Goal: Task Accomplishment & Management: Complete application form

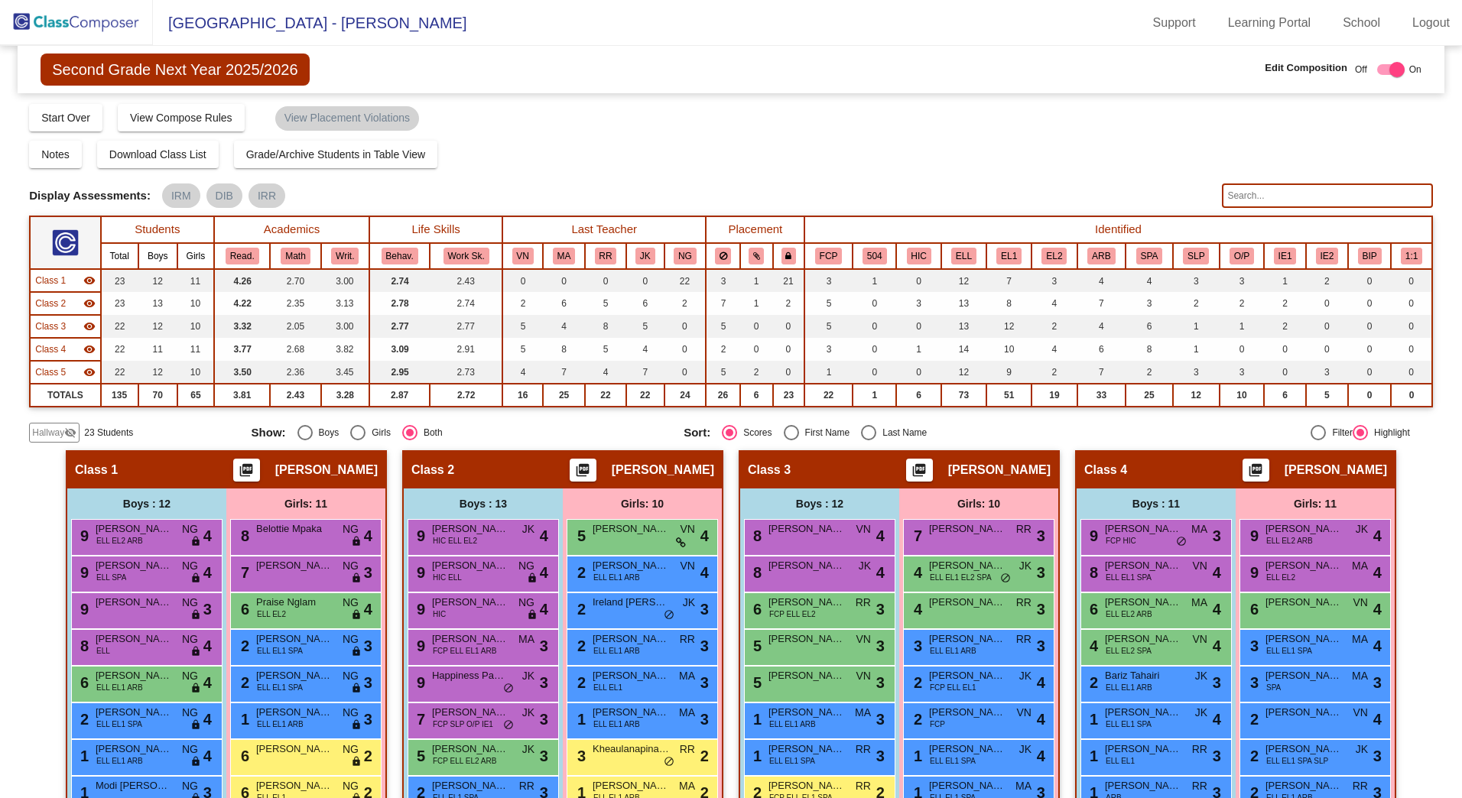
scroll to position [153, 0]
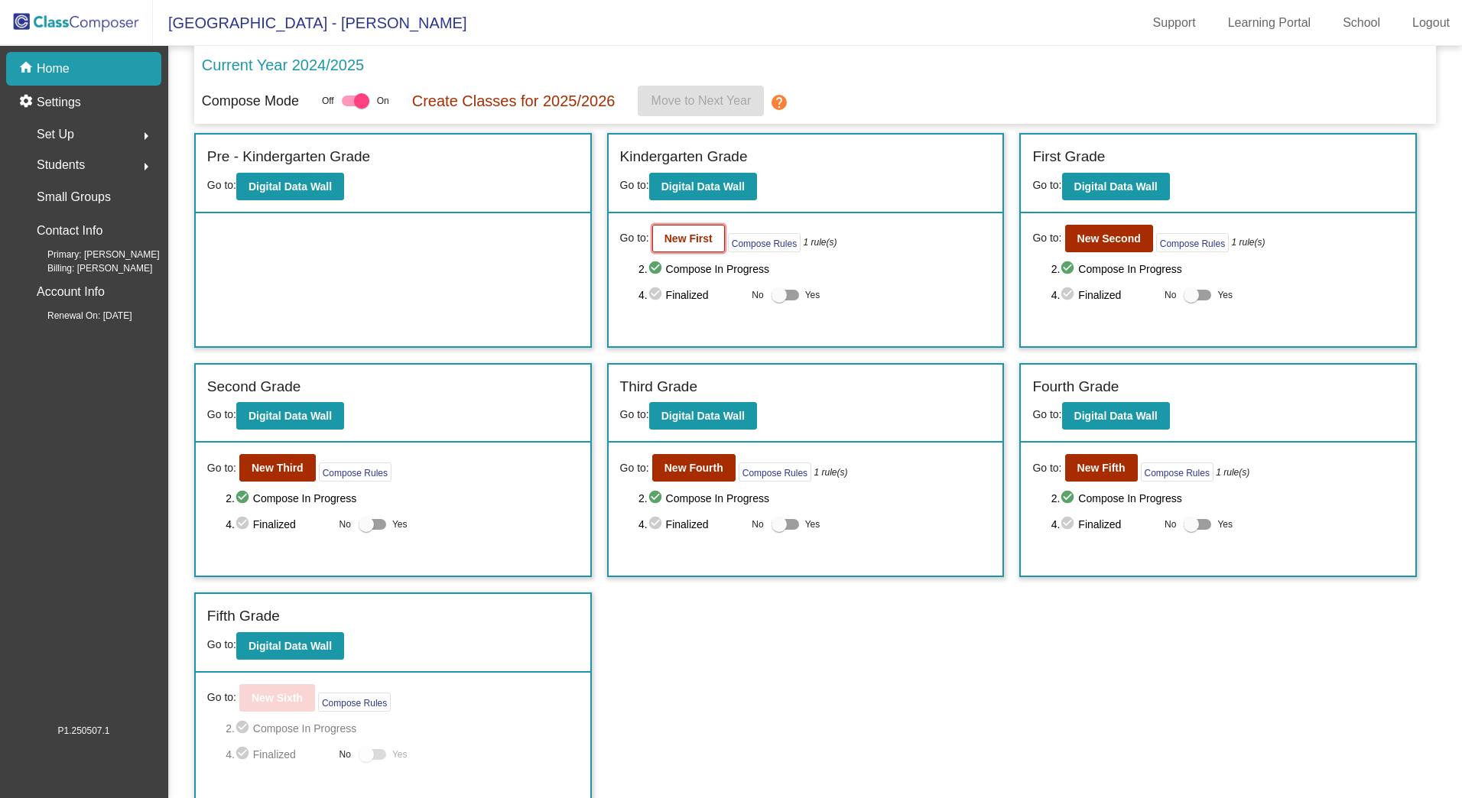
click at [704, 245] on button "New First" at bounding box center [688, 239] width 73 height 28
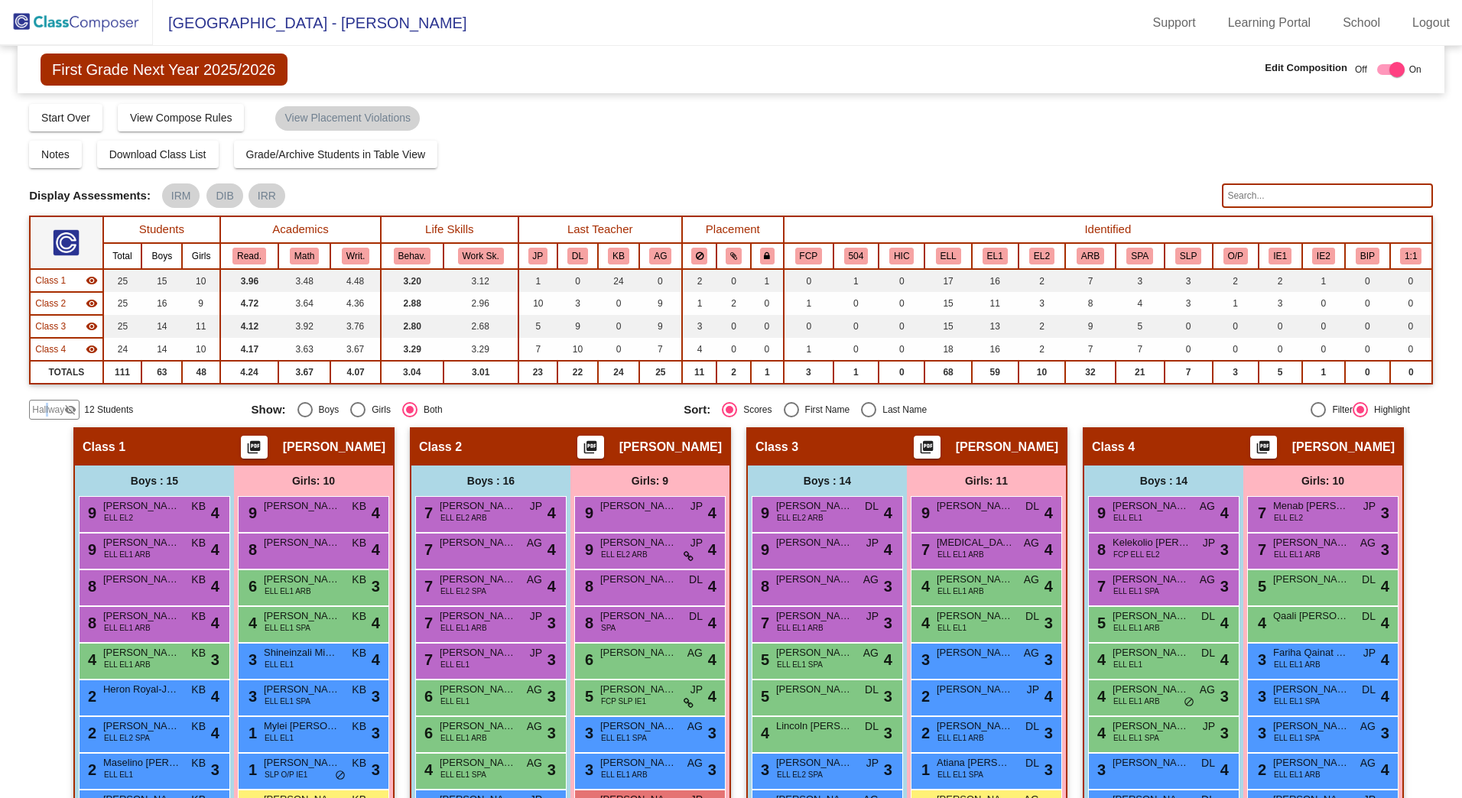
click at [50, 407] on span "Hallway" at bounding box center [48, 410] width 32 height 14
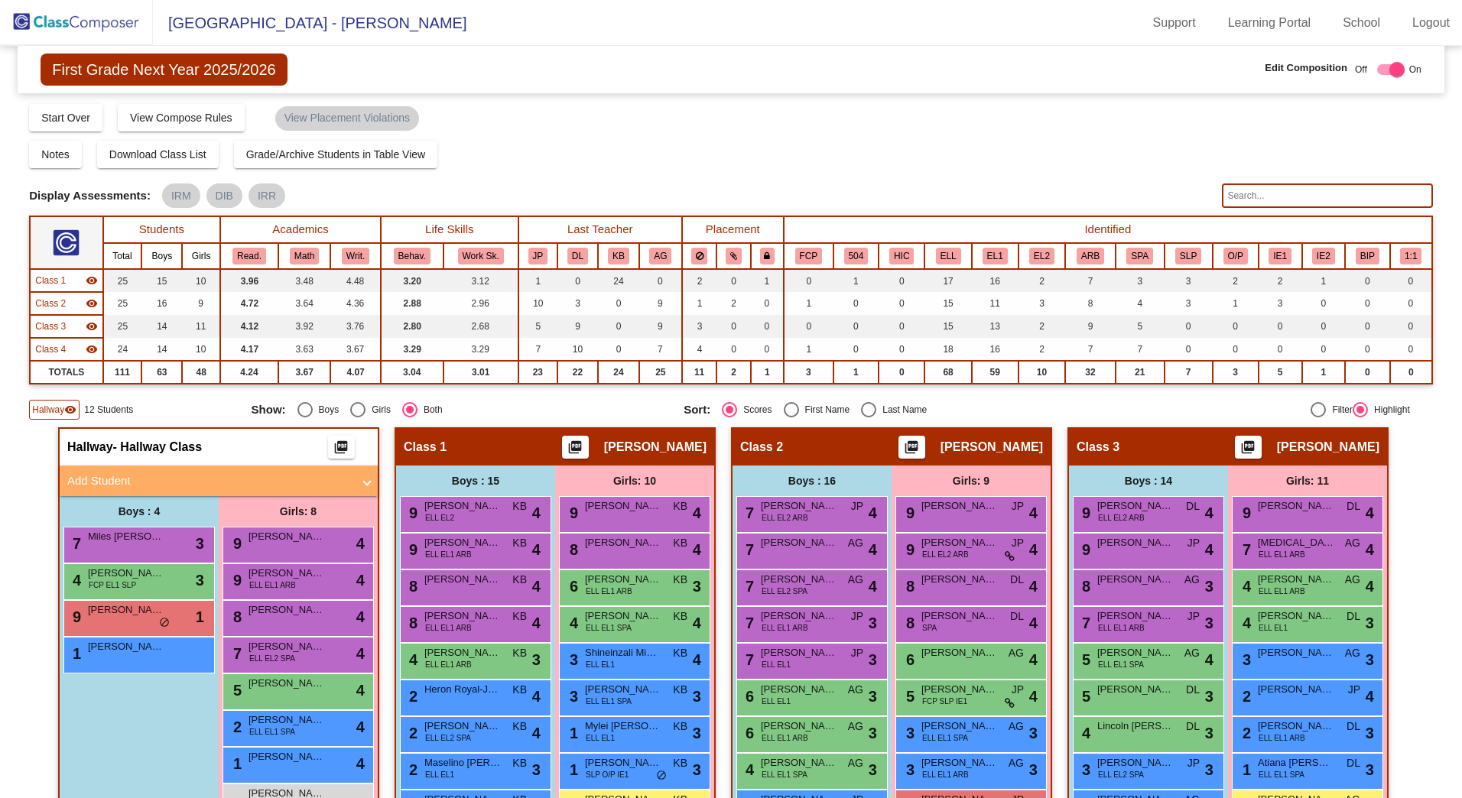
drag, startPoint x: 50, startPoint y: 407, endPoint x: 91, endPoint y: 486, distance: 88.9
click at [91, 486] on mat-panel-title "Add Student" at bounding box center [209, 481] width 284 height 18
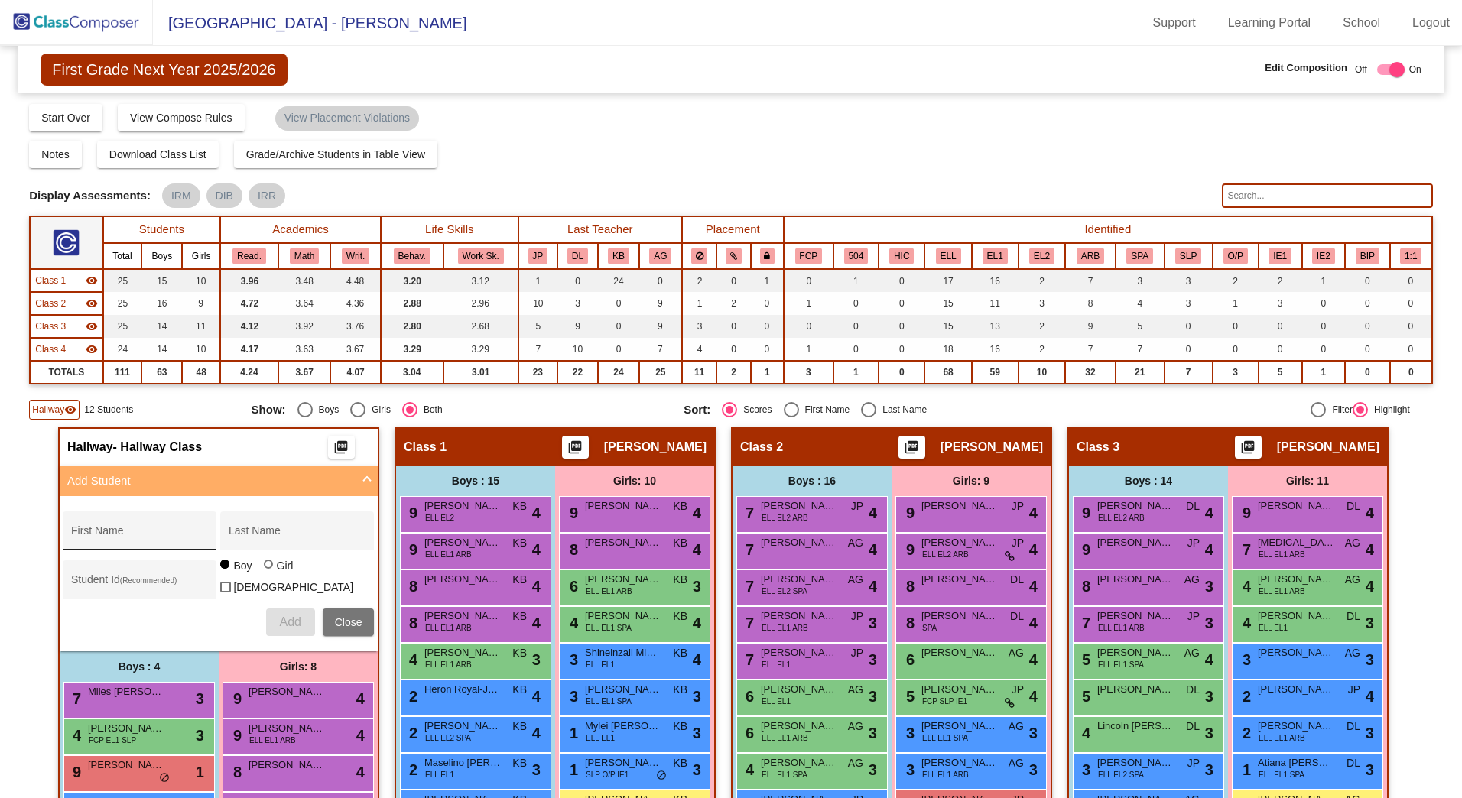
click at [134, 530] on div "First Name" at bounding box center [140, 535] width 138 height 31
type input "[PERSON_NAME]"
type input "Nyambura"
click at [109, 573] on div "Student Id (Recommended)" at bounding box center [140, 583] width 138 height 31
type input "4254969"
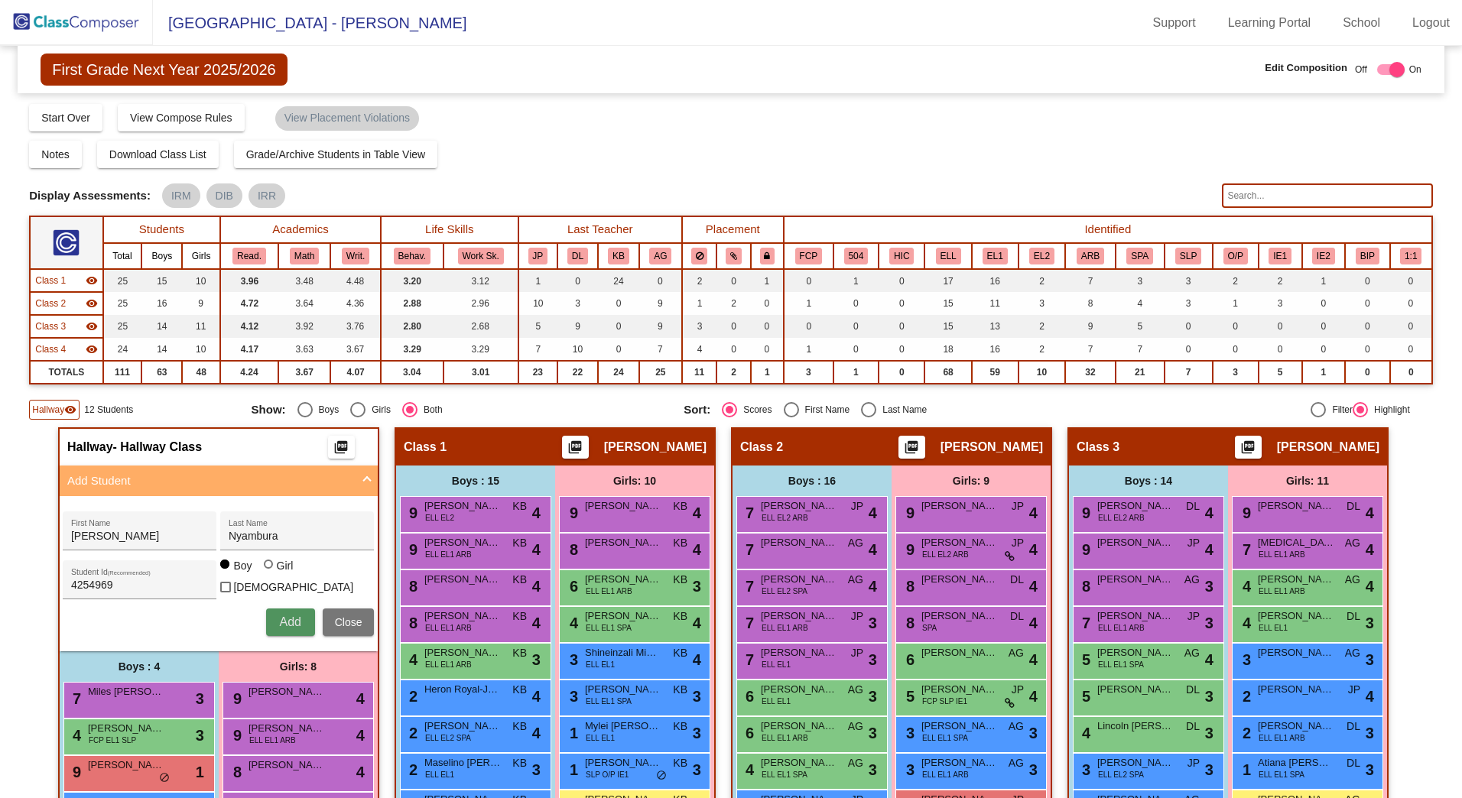
click at [274, 621] on button "Add" at bounding box center [290, 622] width 49 height 28
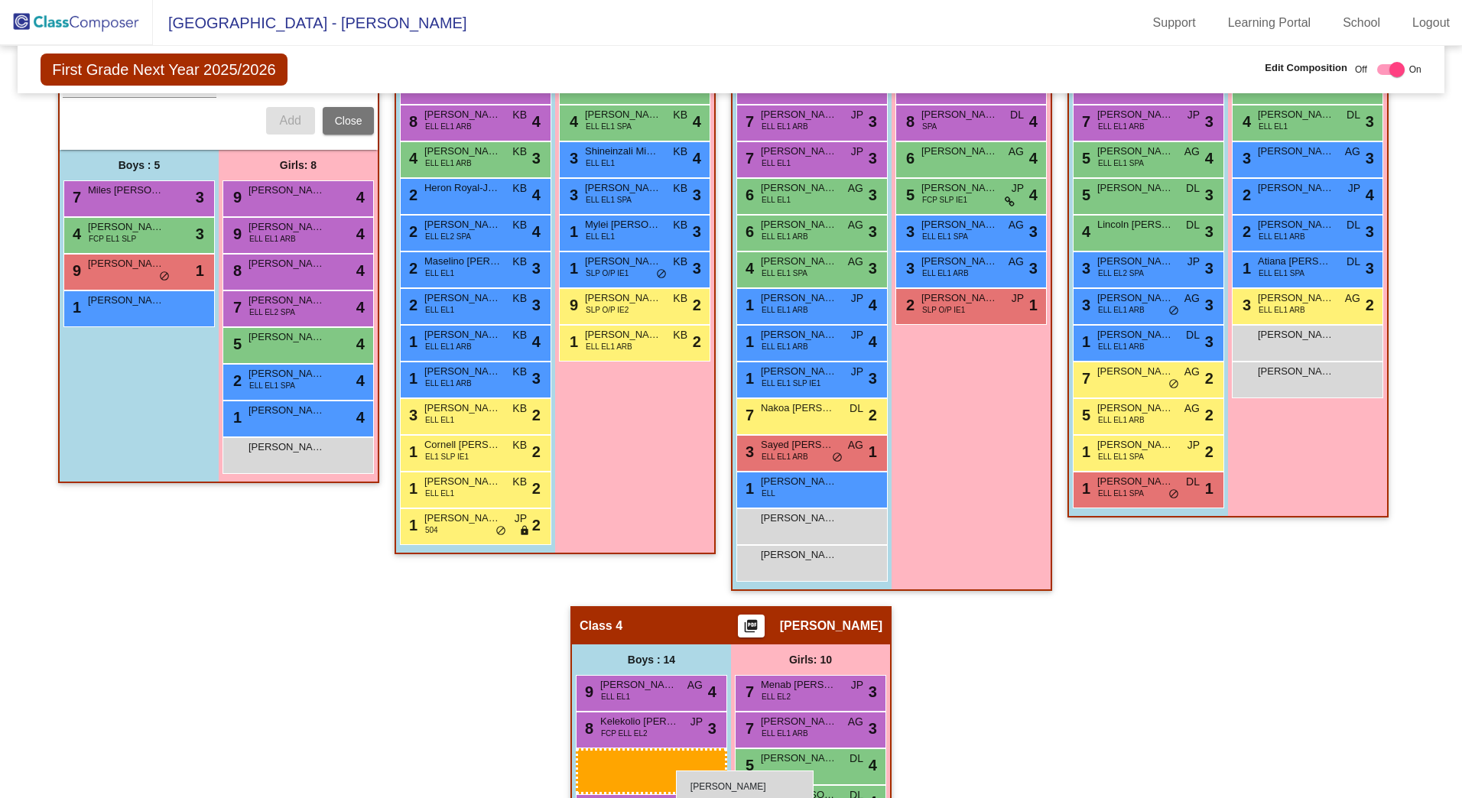
scroll to position [501, 0]
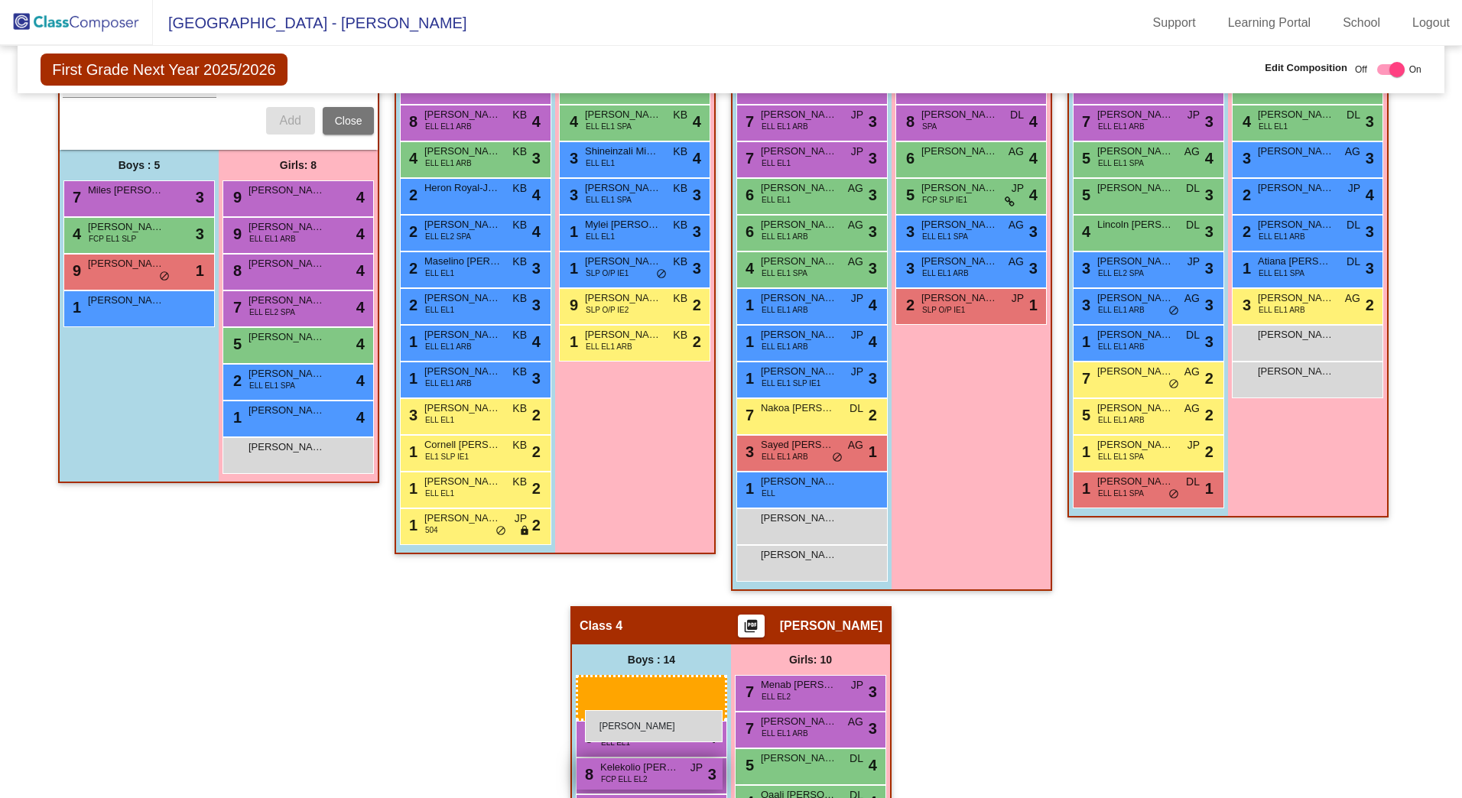
drag, startPoint x: 148, startPoint y: 385, endPoint x: 573, endPoint y: 714, distance: 537.8
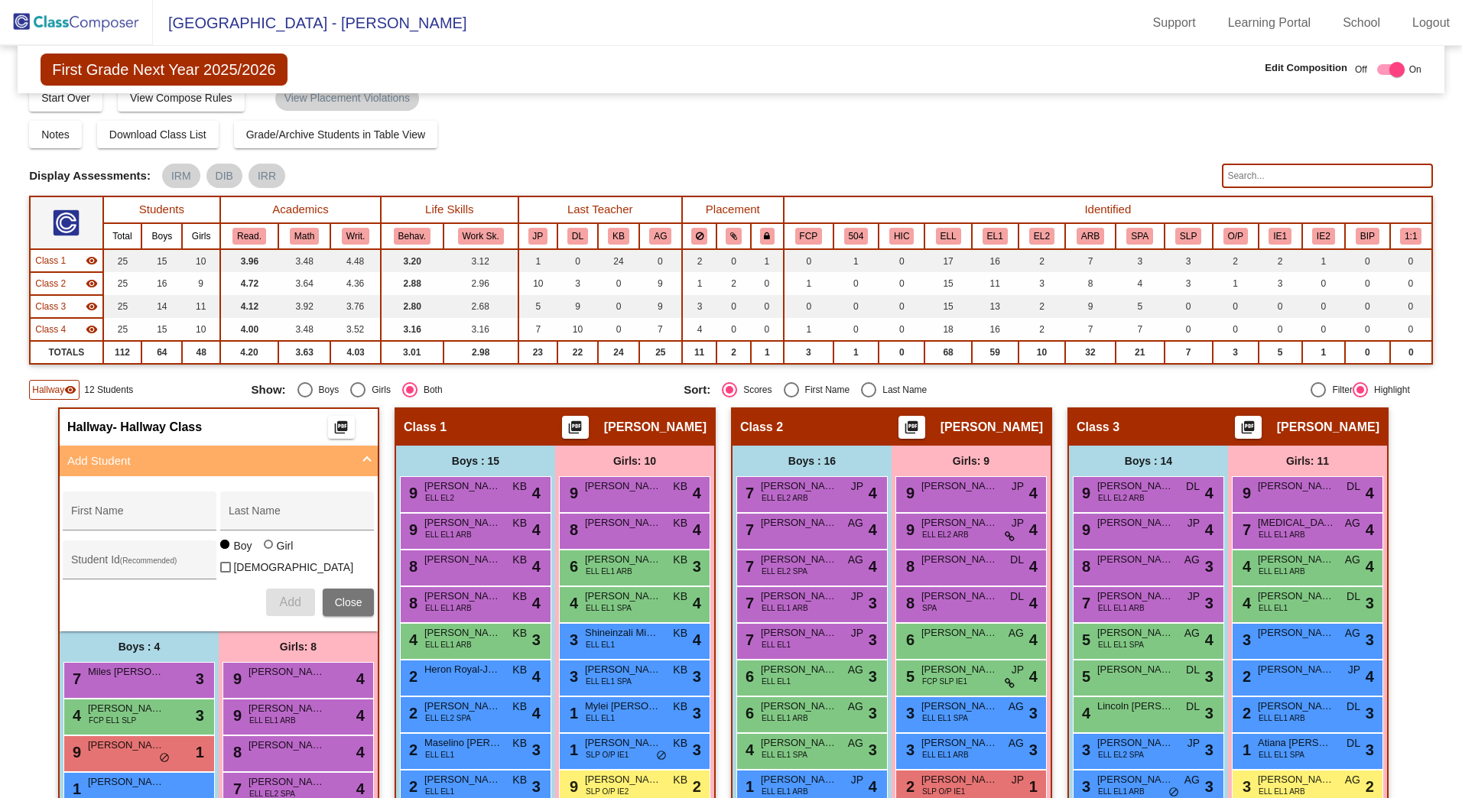
scroll to position [0, 0]
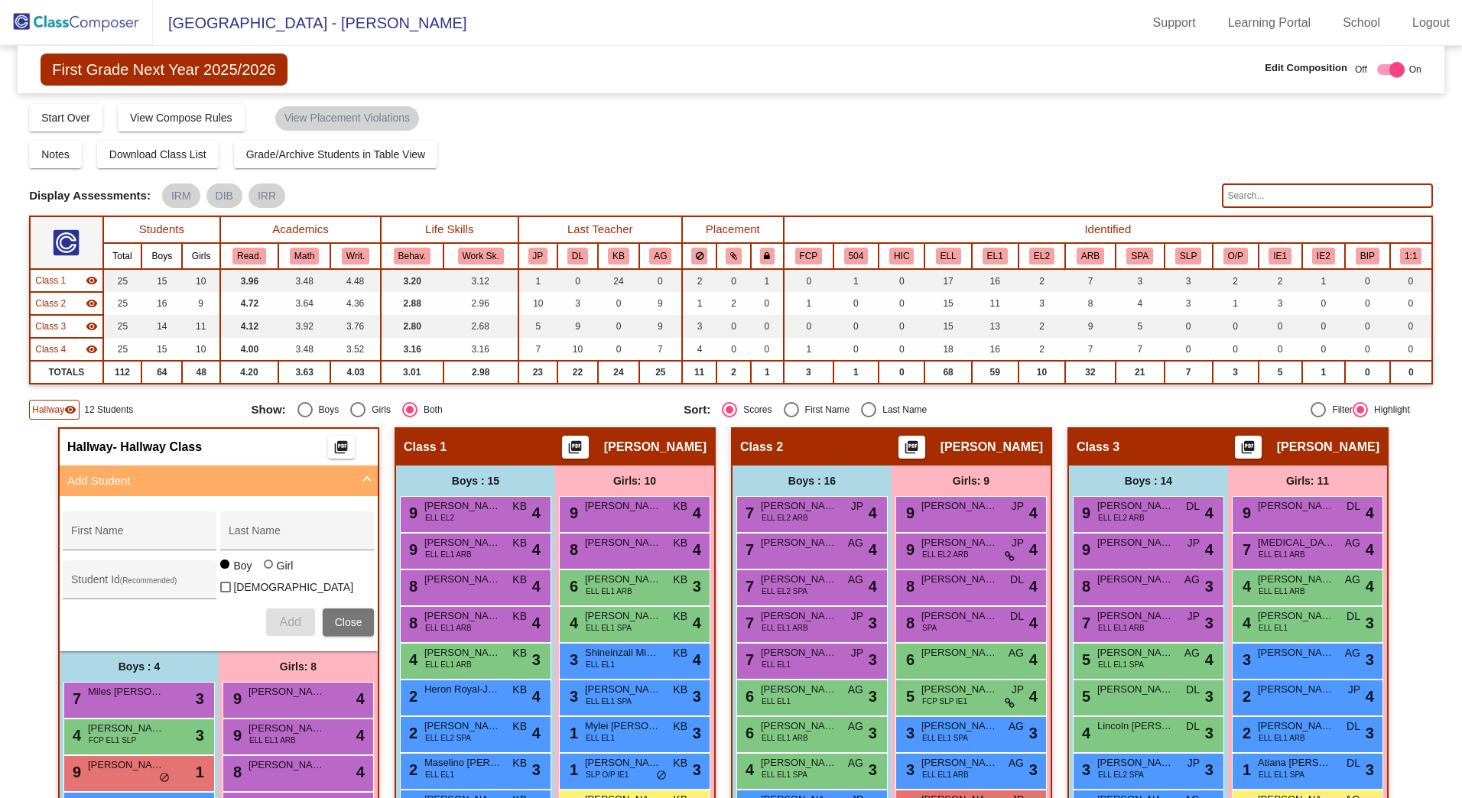
click at [58, 407] on span "Hallway" at bounding box center [48, 410] width 32 height 14
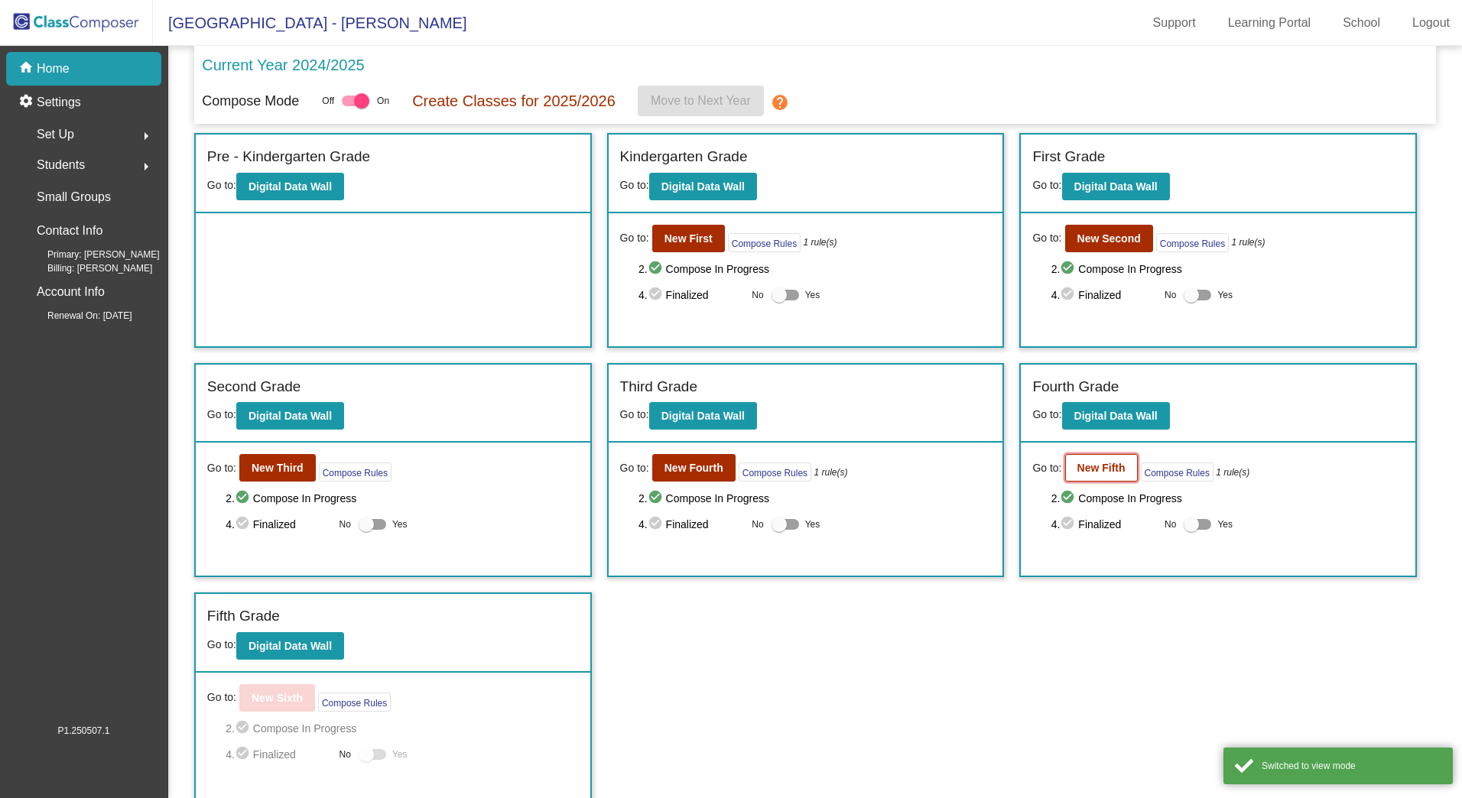
click at [1095, 460] on button "New Fifth" at bounding box center [1101, 468] width 73 height 28
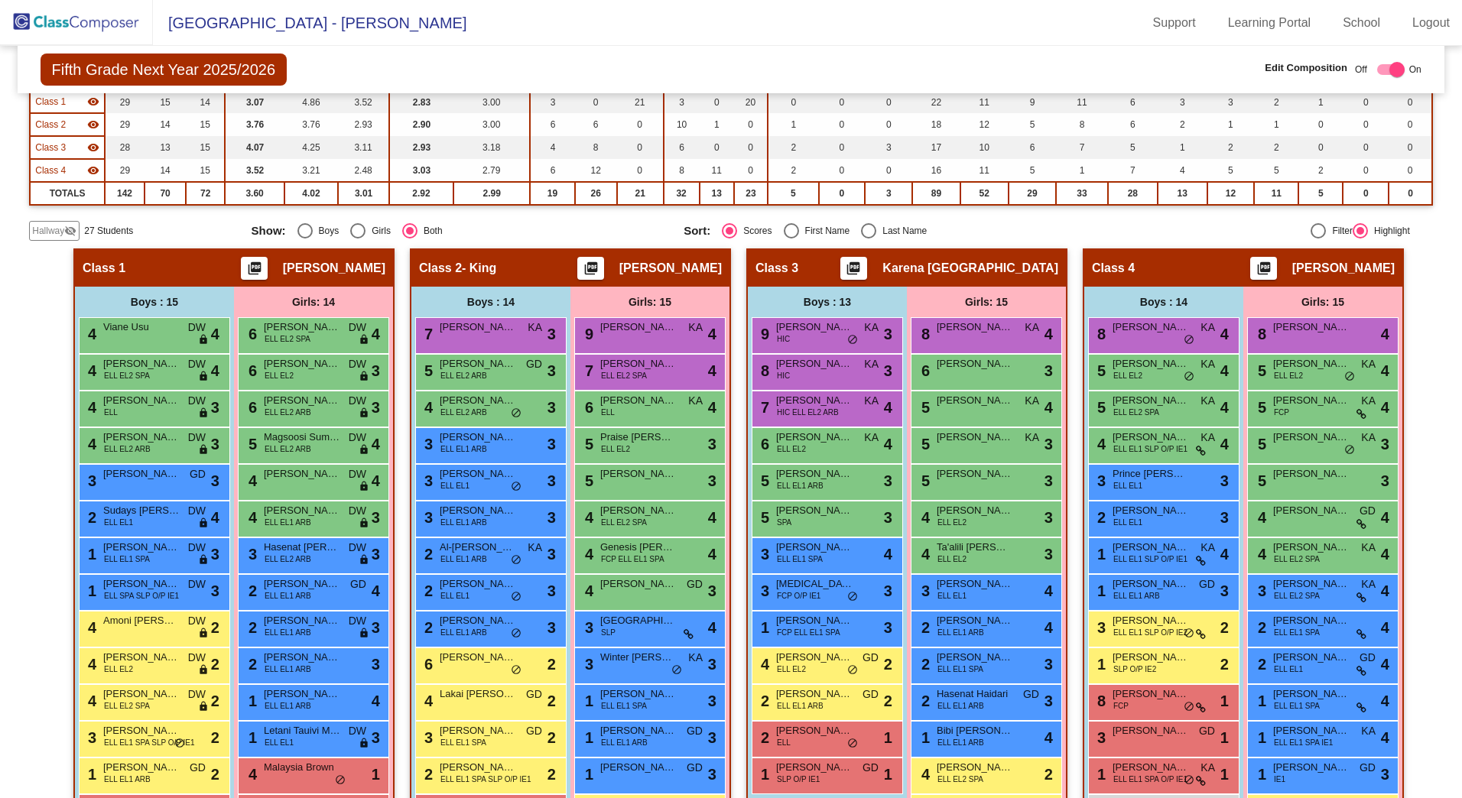
scroll to position [44, 0]
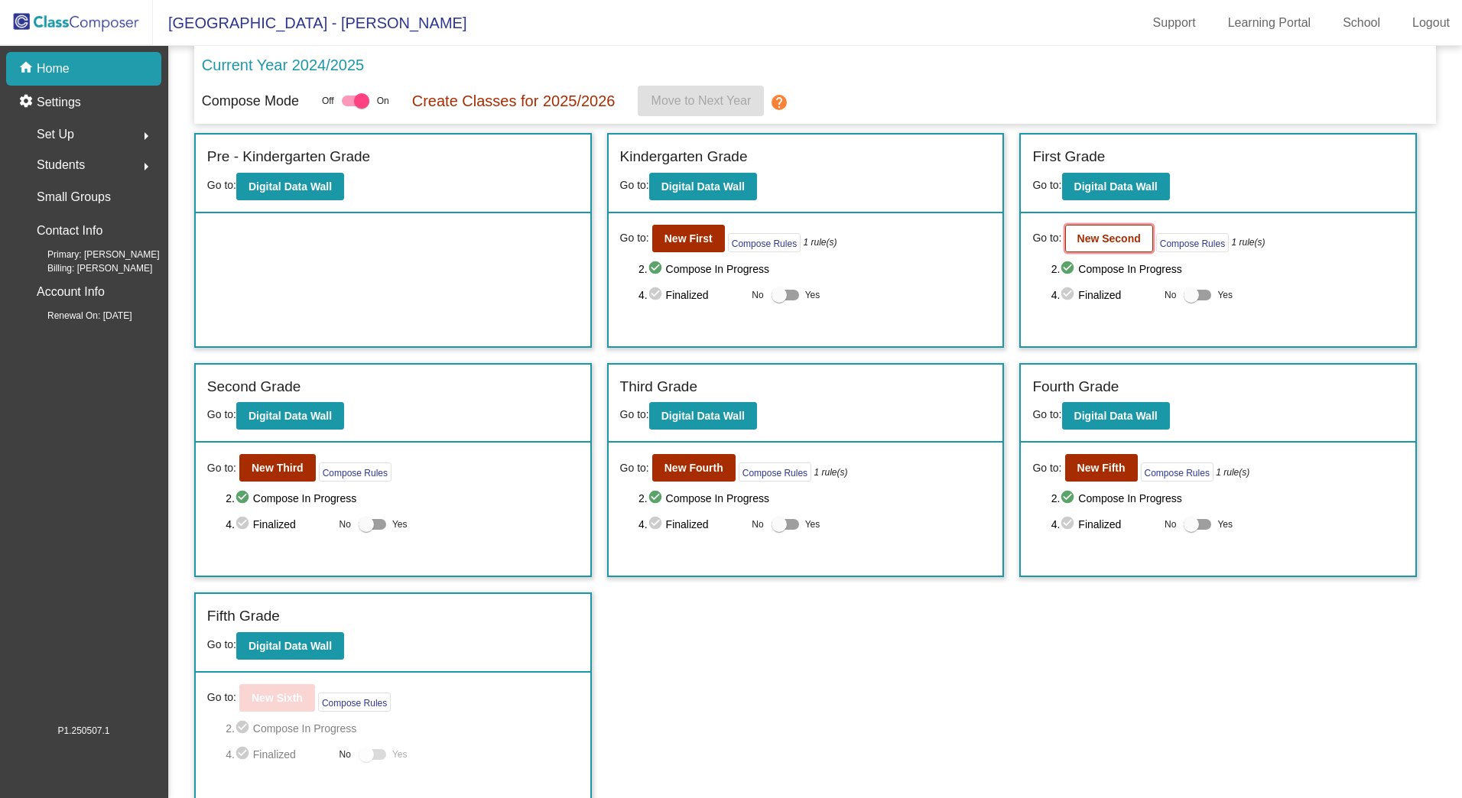
click at [1112, 239] on b "New Second" at bounding box center [1108, 238] width 63 height 12
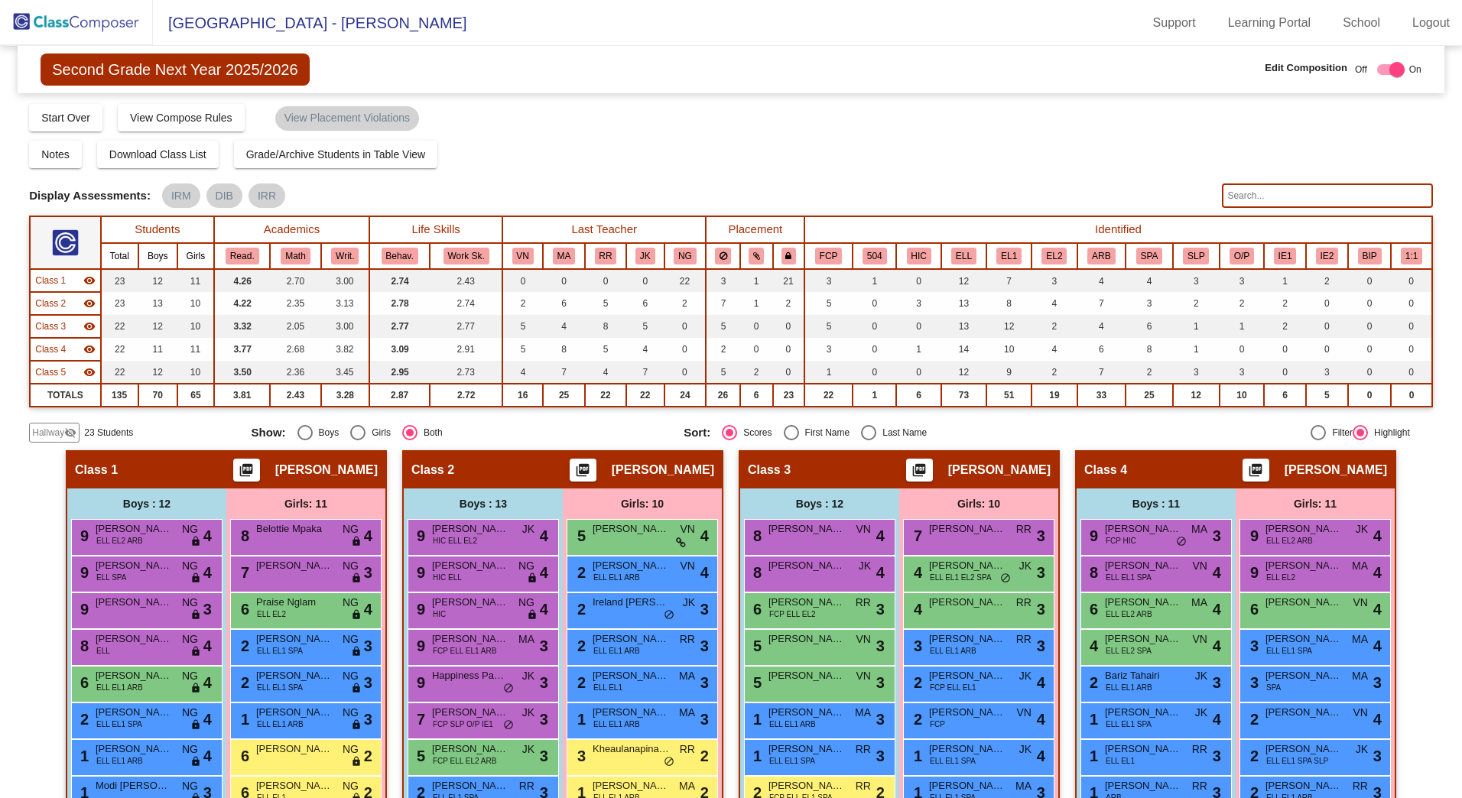
click at [60, 435] on span "Hallway" at bounding box center [48, 433] width 32 height 14
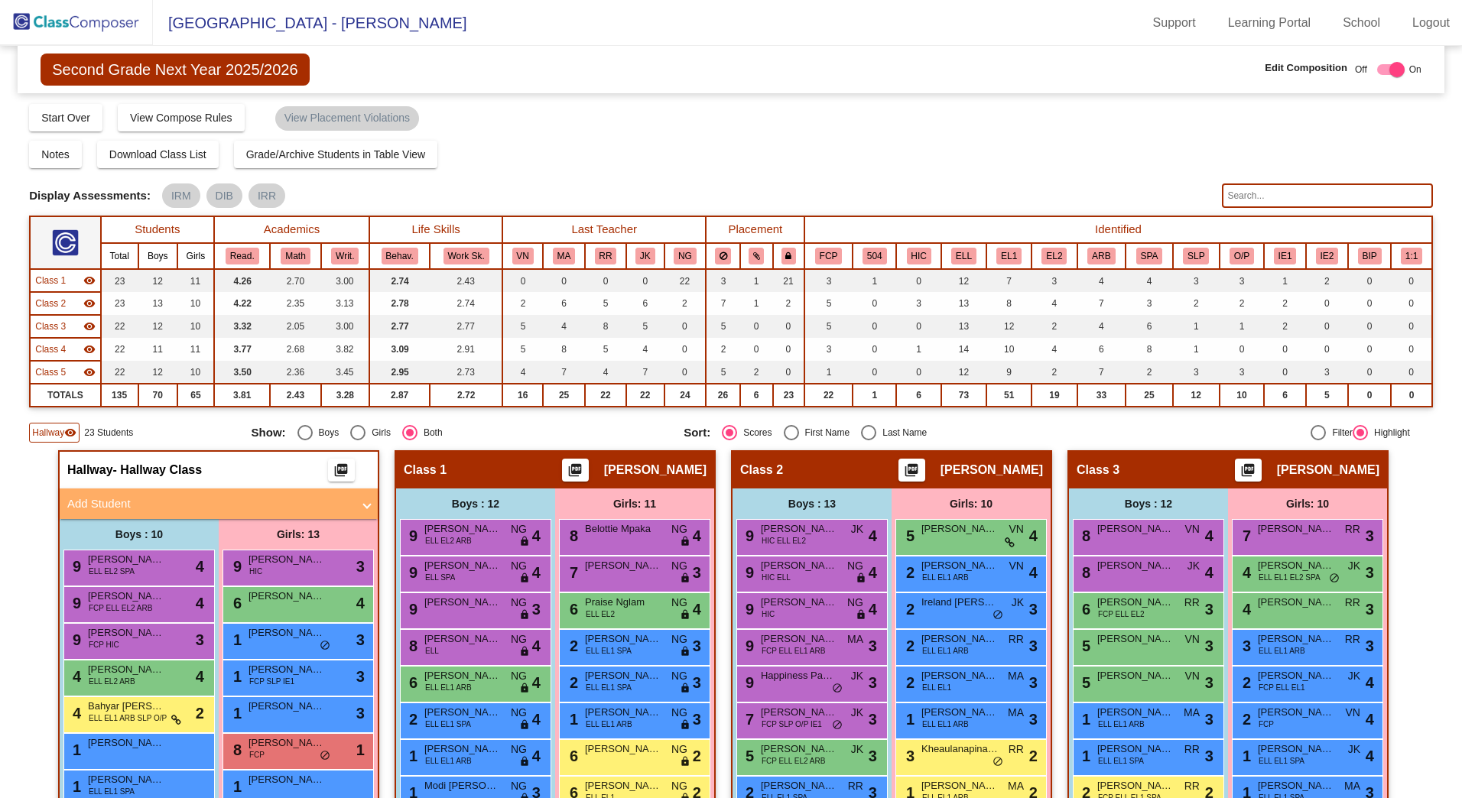
click at [92, 497] on mat-panel-title "Add Student" at bounding box center [209, 504] width 284 height 18
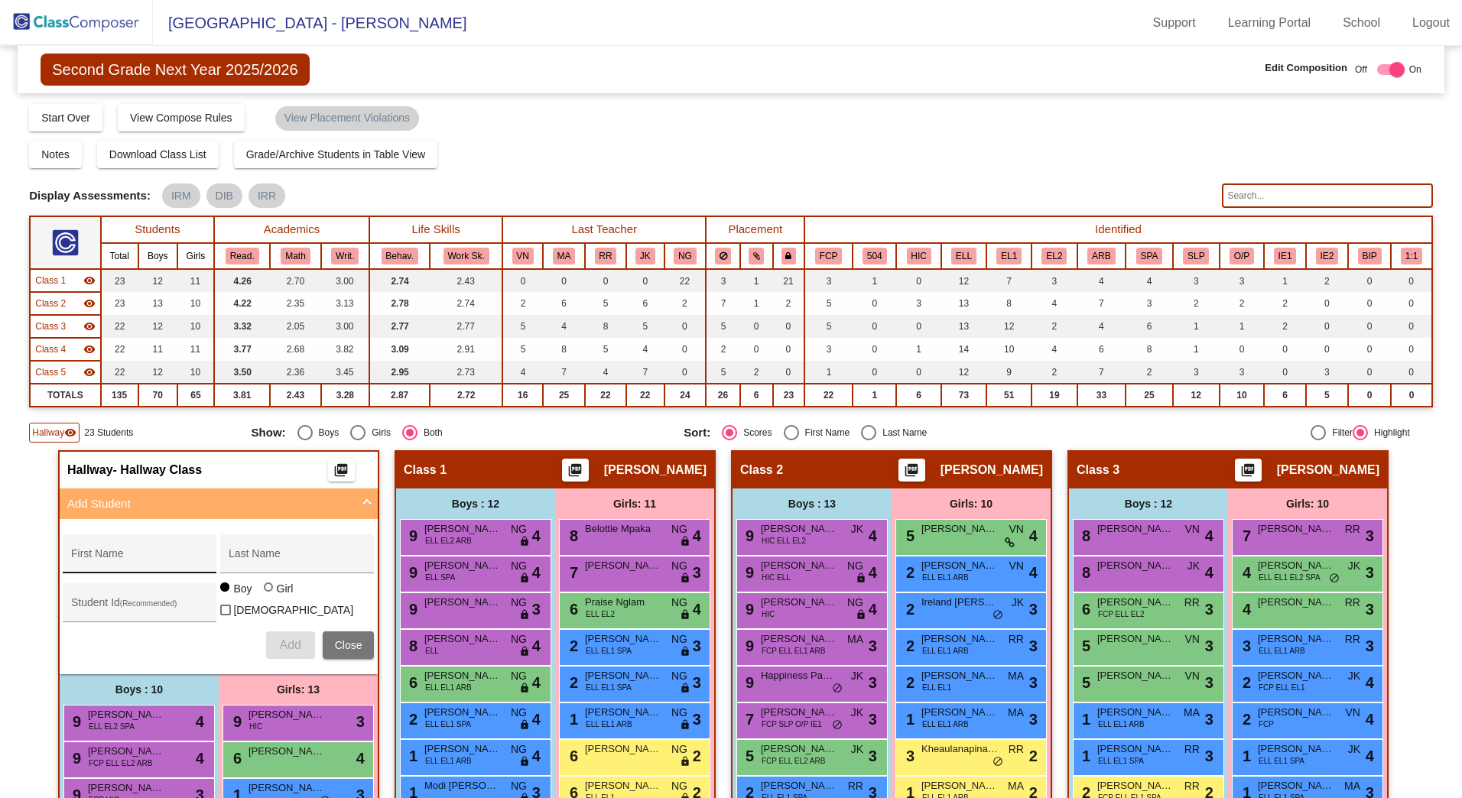
click at [98, 550] on div "First Name" at bounding box center [140, 558] width 138 height 31
type input "a"
type input "Amani"
type input "Cimafranca"
click at [142, 598] on div "Student Id (Recommended)" at bounding box center [140, 606] width 138 height 31
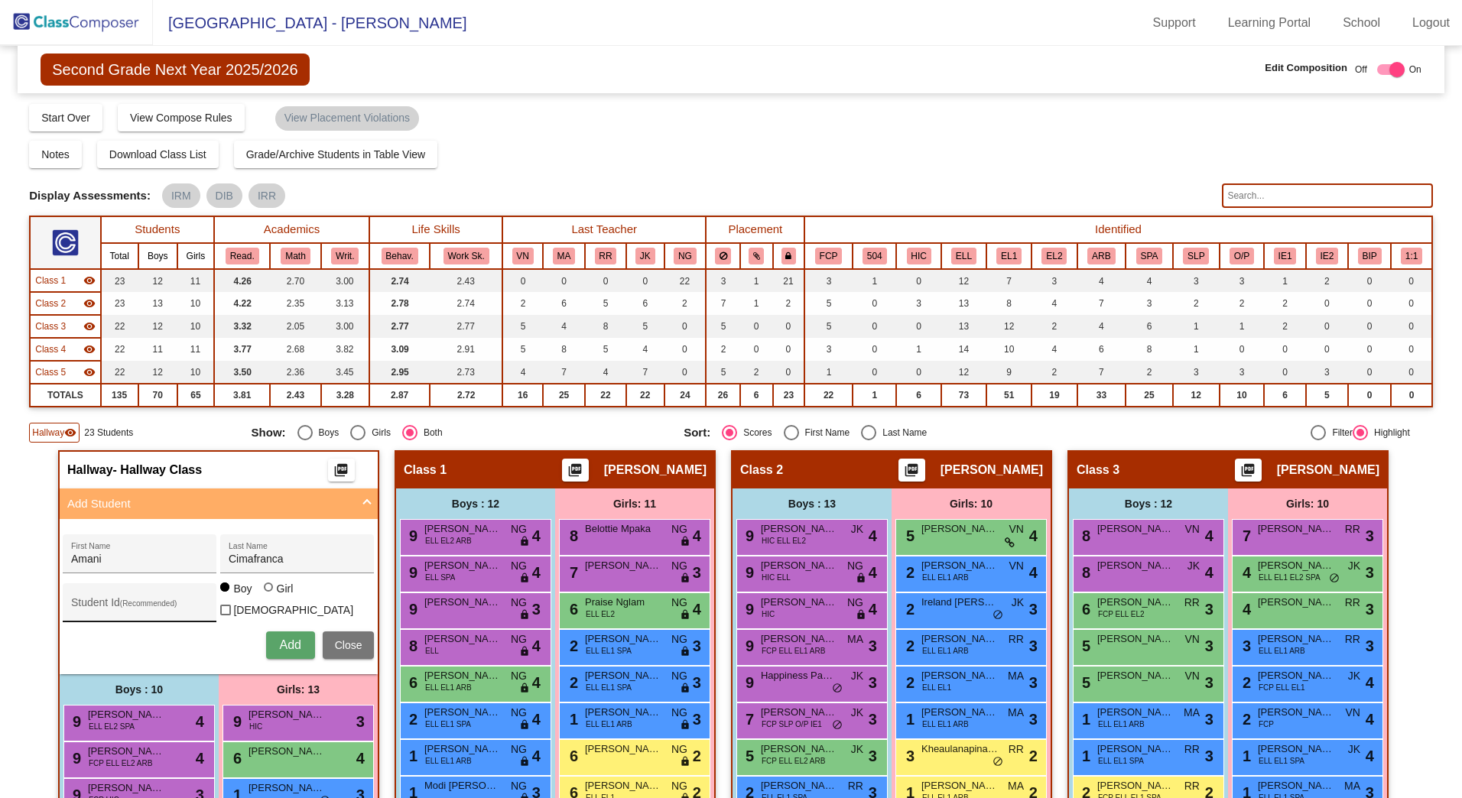
click at [133, 599] on div "Student Id (Recommended)" at bounding box center [140, 606] width 138 height 31
type input "425526"
click at [294, 647] on span "Add" at bounding box center [289, 644] width 21 height 13
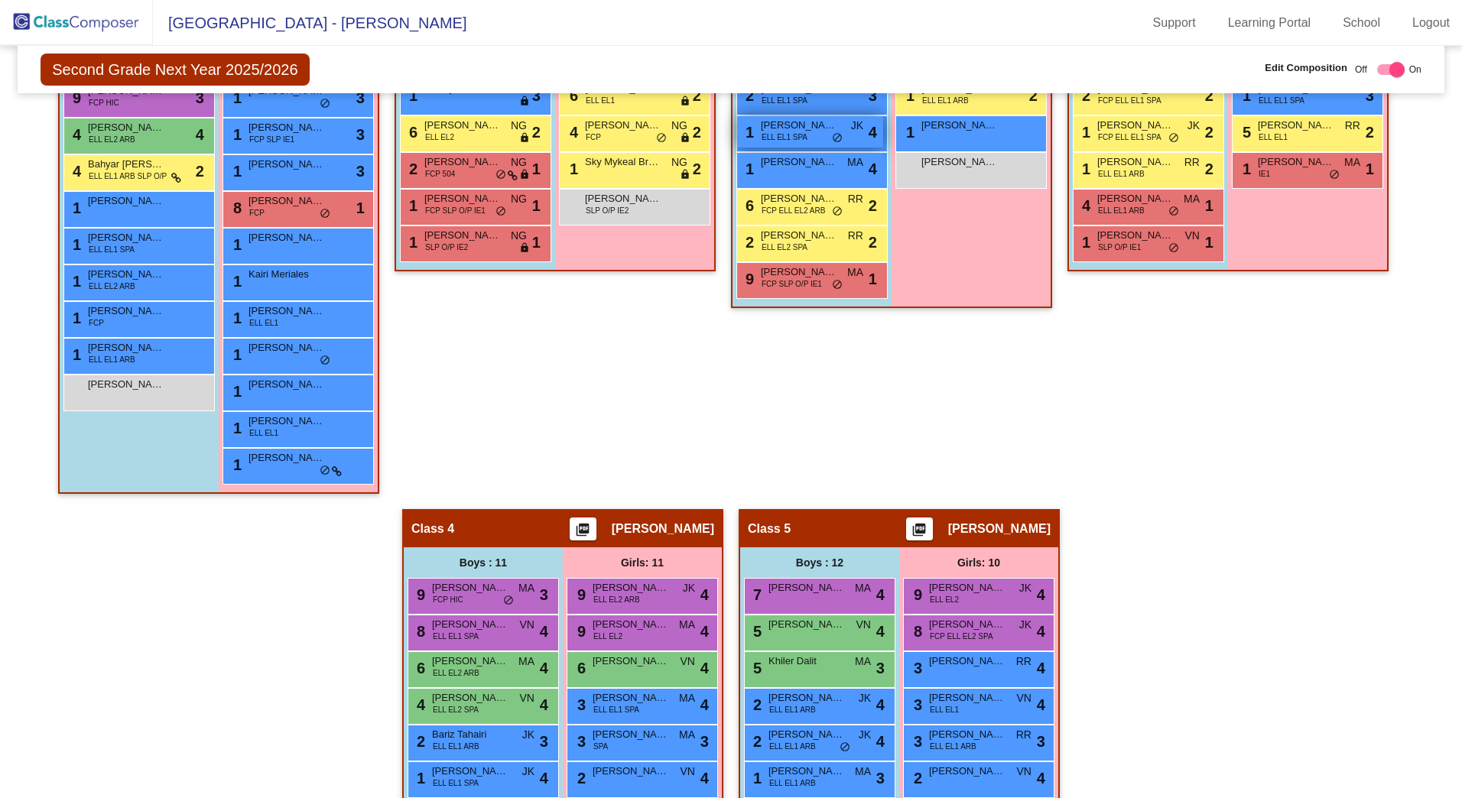
scroll to position [709, 0]
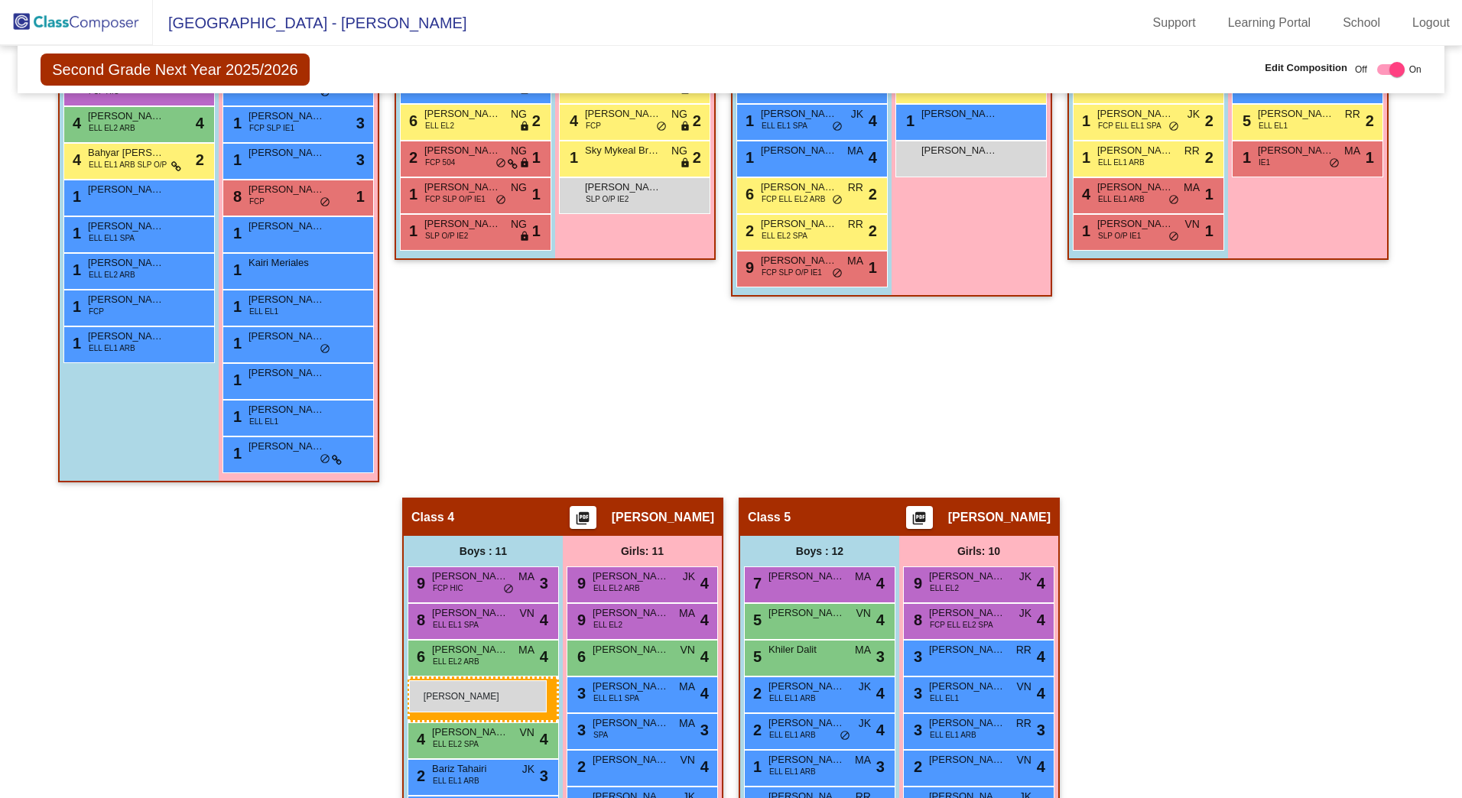
drag, startPoint x: 128, startPoint y: 374, endPoint x: 409, endPoint y: 680, distance: 415.5
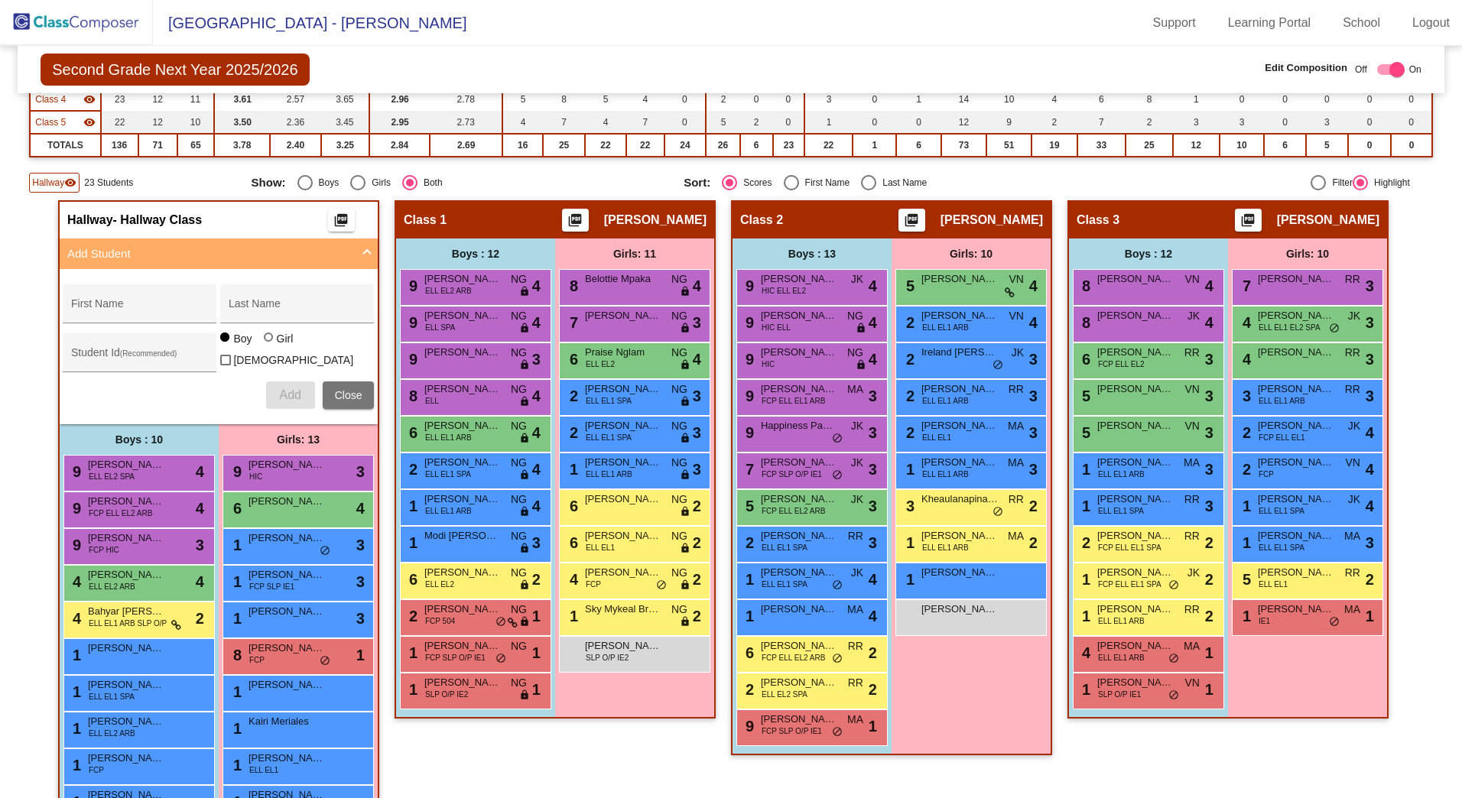
scroll to position [174, 0]
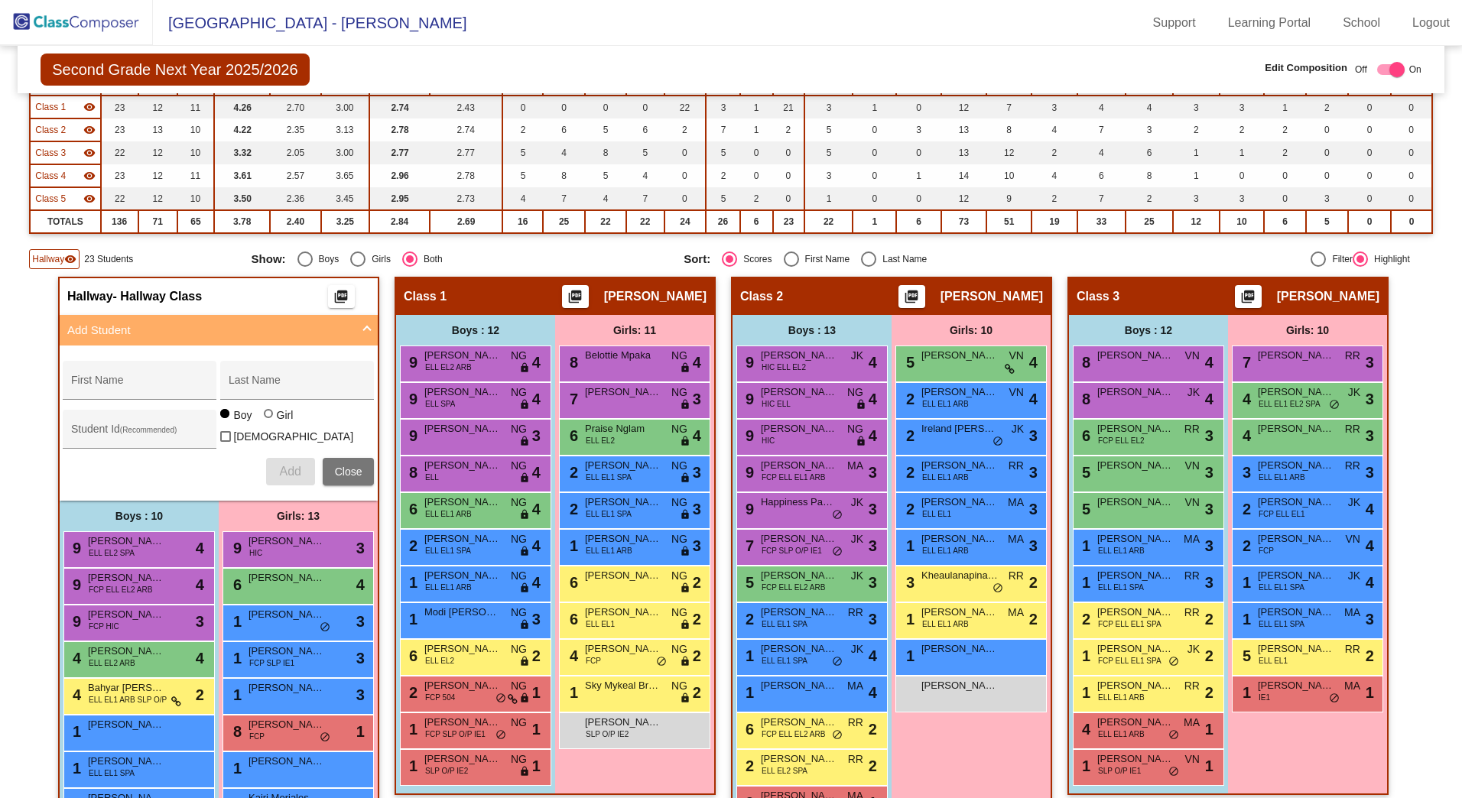
click at [50, 261] on span "Hallway" at bounding box center [48, 259] width 32 height 14
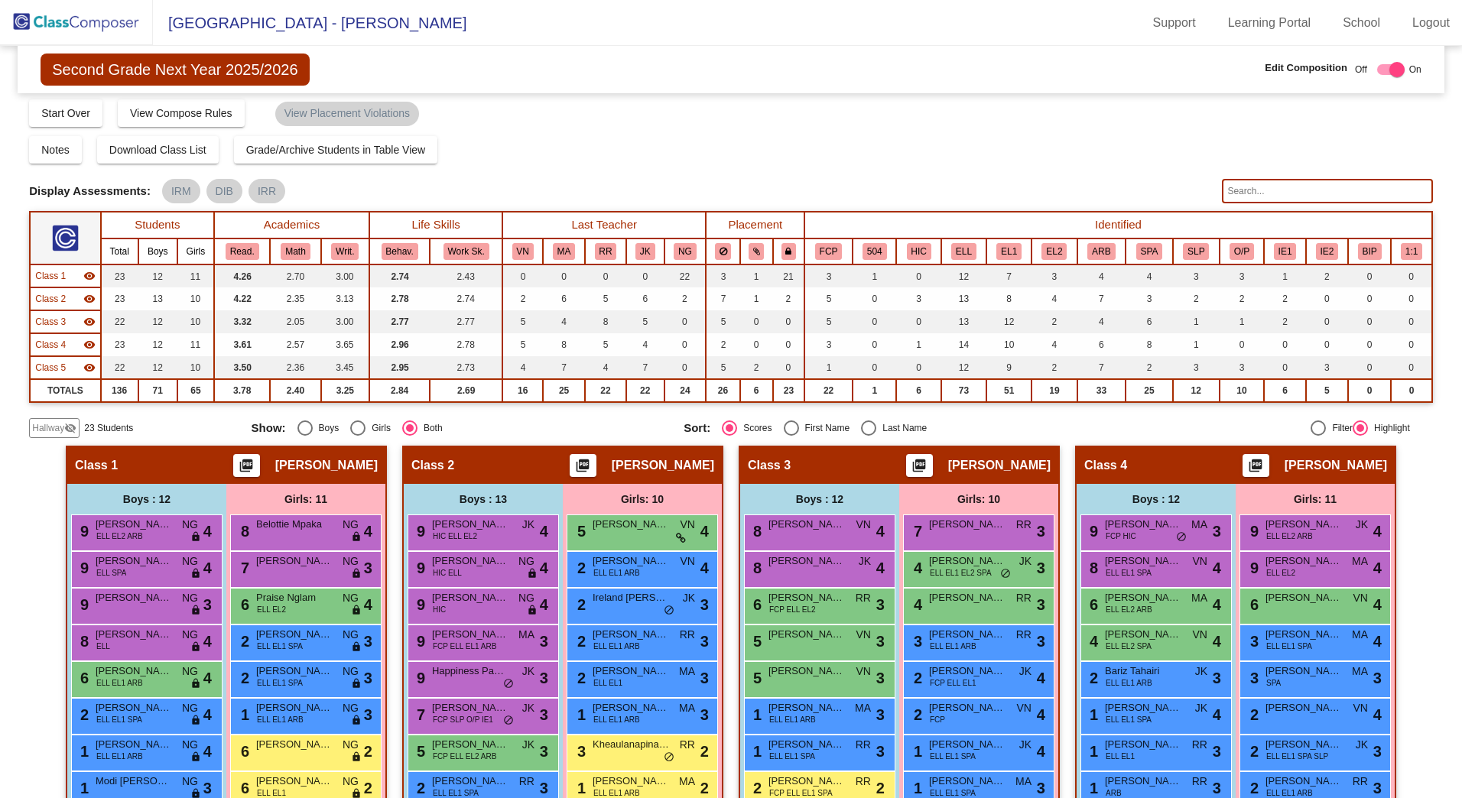
scroll to position [0, 0]
